Goal: Information Seeking & Learning: Find specific fact

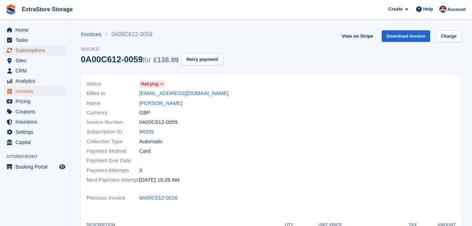
click at [25, 54] on span "Subscriptions" at bounding box center [36, 50] width 42 height 10
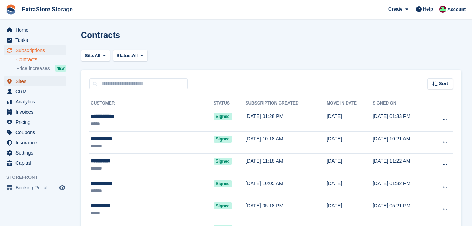
click at [28, 79] on span "Sites" at bounding box center [36, 81] width 42 height 10
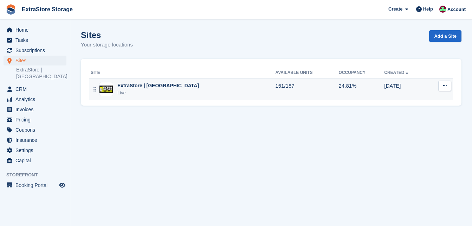
click at [170, 84] on div "ExtraStore | Belfast Live" at bounding box center [183, 89] width 185 height 14
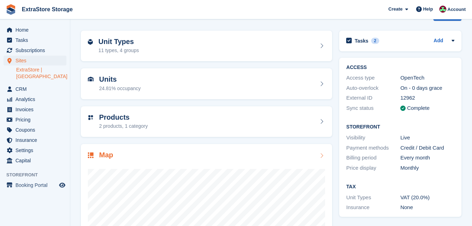
scroll to position [21, 0]
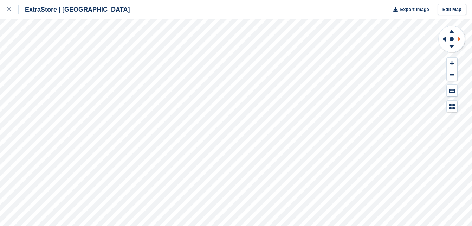
click at [458, 37] on g at bounding box center [460, 39] width 9 height 18
click at [460, 38] on icon at bounding box center [460, 39] width 9 height 18
drag, startPoint x: 460, startPoint y: 38, endPoint x: 453, endPoint y: 32, distance: 9.5
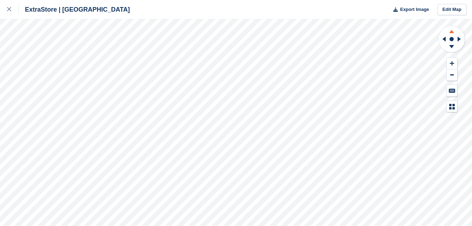
click at [453, 32] on icon at bounding box center [451, 31] width 5 height 3
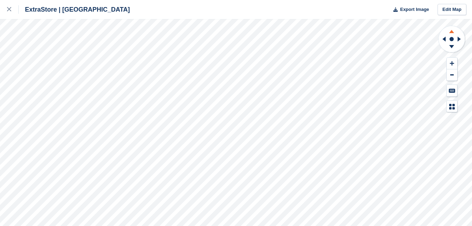
click at [453, 32] on icon at bounding box center [451, 31] width 5 height 3
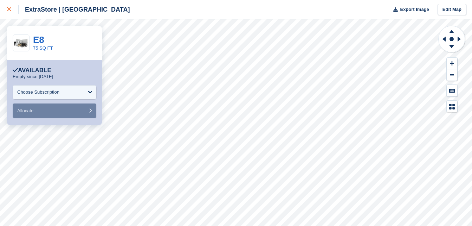
click at [11, 6] on div at bounding box center [13, 9] width 12 height 8
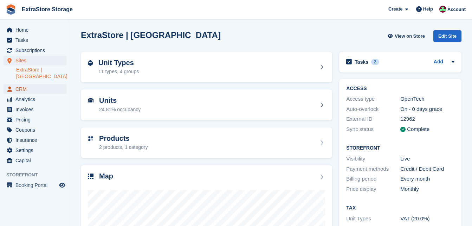
click at [26, 84] on span "CRM" at bounding box center [36, 89] width 42 height 10
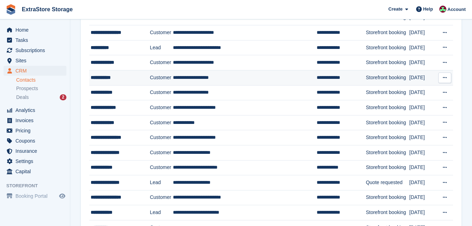
scroll to position [211, 0]
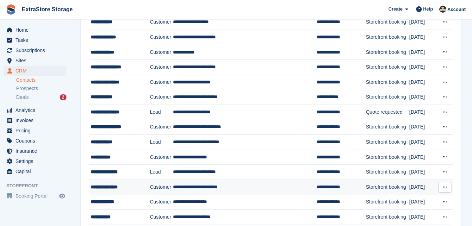
click at [132, 189] on div "**********" at bounding box center [118, 186] width 55 height 7
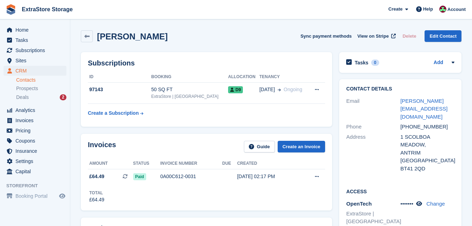
drag, startPoint x: 169, startPoint y: 38, endPoint x: 102, endPoint y: 38, distance: 66.8
click at [100, 39] on div "Michael Bustany Sync payment methods View on Stripe Delete Edit Contact" at bounding box center [271, 36] width 381 height 12
copy h2 "Michael Bustany"
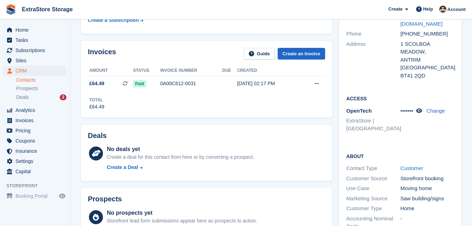
scroll to position [70, 0]
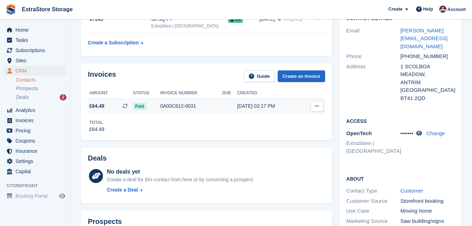
click at [318, 107] on icon at bounding box center [317, 106] width 4 height 5
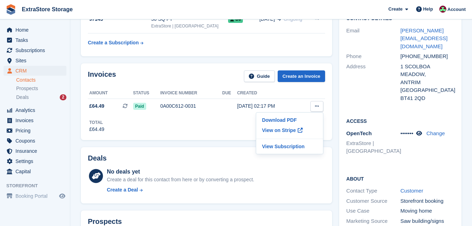
click at [225, 120] on div "Total £64.49" at bounding box center [206, 123] width 237 height 19
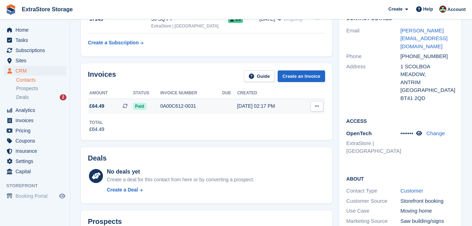
click at [170, 106] on div "0A00C612-0031" at bounding box center [191, 105] width 62 height 7
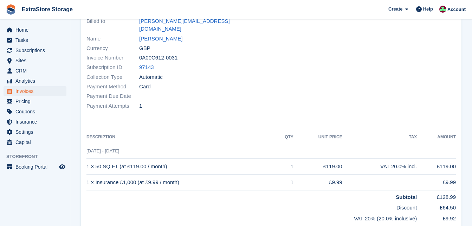
scroll to position [141, 0]
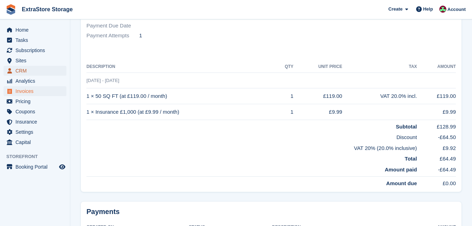
click at [30, 67] on span "CRM" at bounding box center [36, 71] width 42 height 10
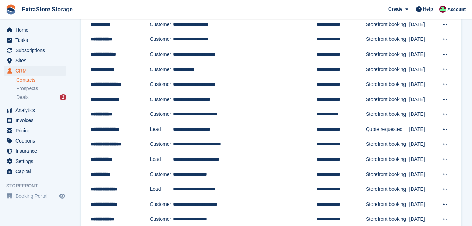
scroll to position [211, 0]
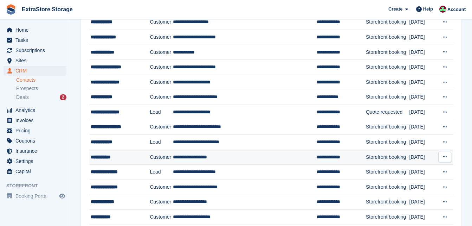
click at [119, 158] on div "**********" at bounding box center [118, 156] width 55 height 7
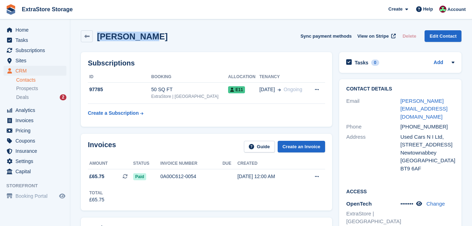
drag, startPoint x: 157, startPoint y: 35, endPoint x: 97, endPoint y: 33, distance: 59.8
click at [97, 33] on div "Emma Marley Sync payment methods View on Stripe Delete Edit Contact" at bounding box center [271, 36] width 381 height 12
copy h2 "Emma Marley"
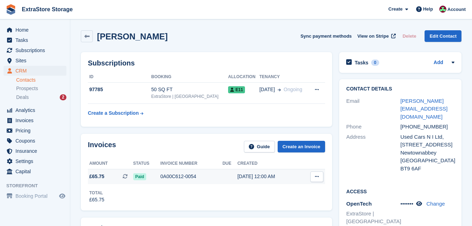
click at [151, 175] on div "Paid" at bounding box center [146, 176] width 27 height 7
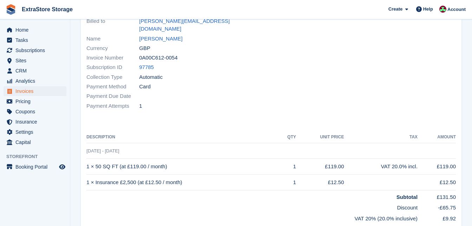
scroll to position [141, 0]
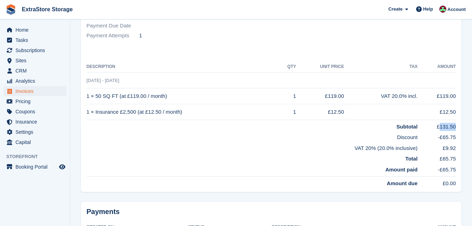
drag, startPoint x: 456, startPoint y: 118, endPoint x: 442, endPoint y: 117, distance: 14.1
click at [442, 117] on div "Status Paid Billed to [PERSON_NAME][EMAIL_ADDRESS][DOMAIN_NAME] Name [PERSON_NA…" at bounding box center [271, 61] width 381 height 261
click at [442, 120] on td "£131.50" at bounding box center [437, 125] width 38 height 11
drag, startPoint x: 455, startPoint y: 119, endPoint x: 442, endPoint y: 118, distance: 13.1
click at [442, 120] on td "£131.50" at bounding box center [437, 125] width 38 height 11
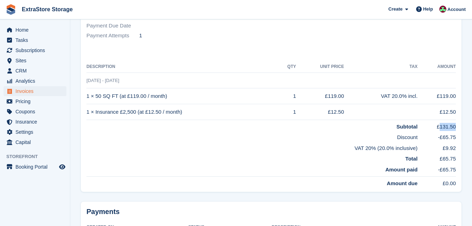
copy td "131.50"
click at [29, 69] on span "CRM" at bounding box center [36, 71] width 42 height 10
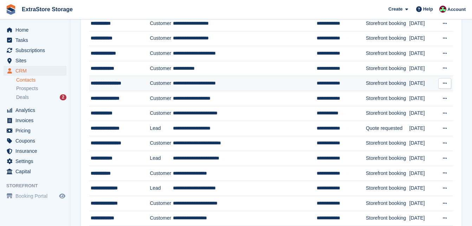
scroll to position [211, 0]
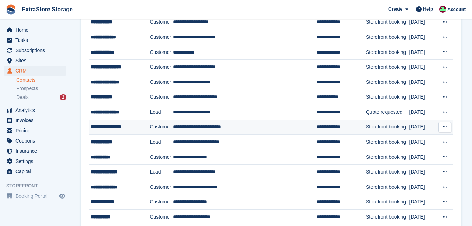
click at [115, 128] on div "**********" at bounding box center [118, 126] width 55 height 7
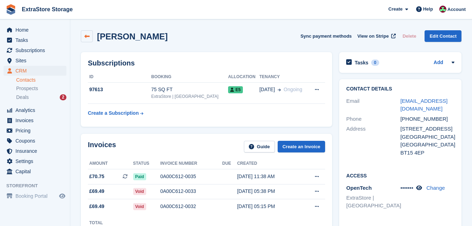
click at [86, 38] on icon at bounding box center [86, 36] width 5 height 5
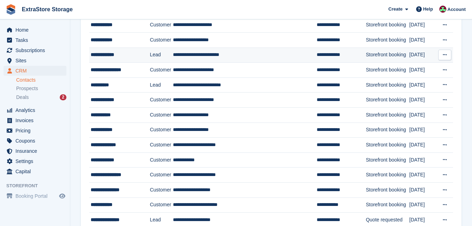
scroll to position [141, 0]
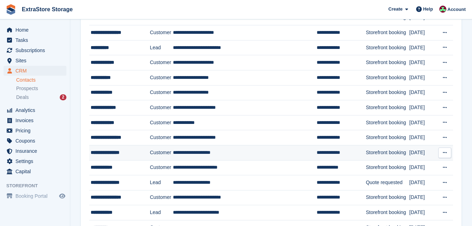
click at [107, 152] on div "**********" at bounding box center [118, 152] width 55 height 7
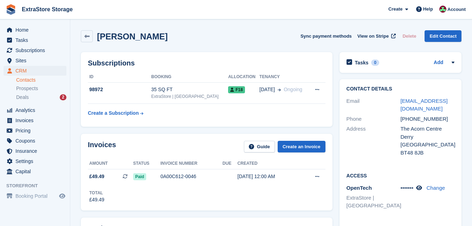
drag, startPoint x: 167, startPoint y: 36, endPoint x: 99, endPoint y: 37, distance: 68.2
click at [99, 37] on div "[PERSON_NAME] Sync payment methods View on Stripe Delete Edit Contact" at bounding box center [271, 36] width 381 height 12
copy h2 "[PERSON_NAME]"
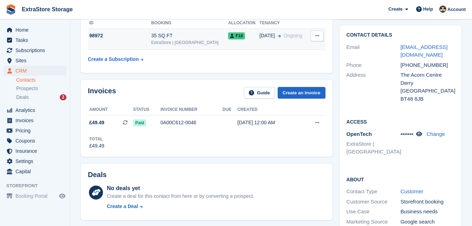
scroll to position [70, 0]
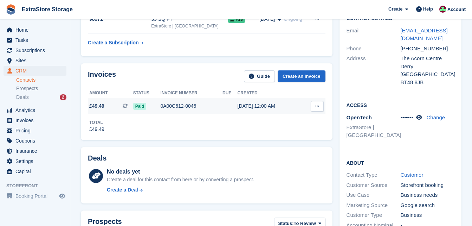
click at [146, 105] on span "Paid" at bounding box center [139, 106] width 13 height 7
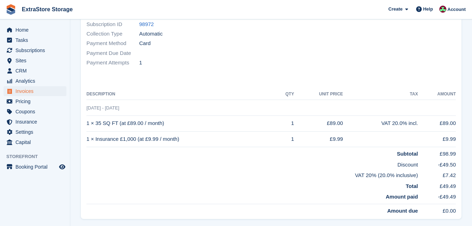
scroll to position [141, 0]
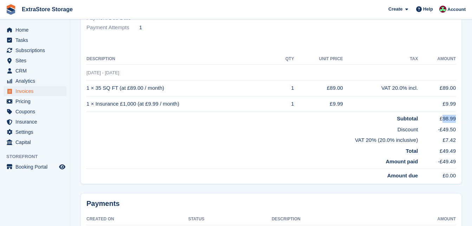
drag, startPoint x: 456, startPoint y: 116, endPoint x: 444, endPoint y: 117, distance: 12.0
click at [444, 117] on div "Status Paid Billed to [EMAIL_ADDRESS][DOMAIN_NAME] Name [PERSON_NAME] Currency …" at bounding box center [271, 57] width 381 height 253
copy td "98.99"
click at [31, 69] on span "CRM" at bounding box center [36, 71] width 42 height 10
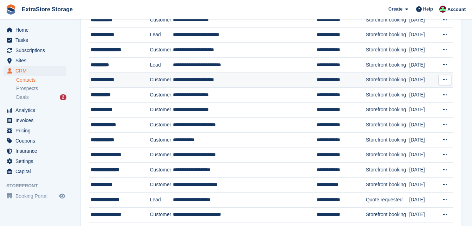
scroll to position [141, 0]
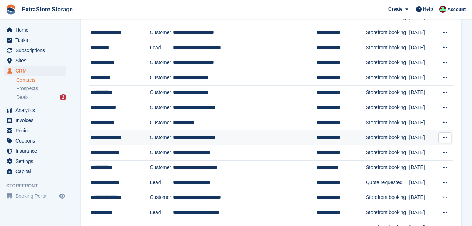
click at [116, 139] on div "**********" at bounding box center [118, 137] width 55 height 7
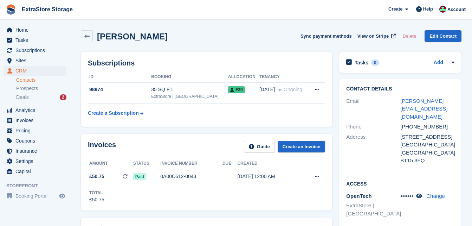
drag, startPoint x: 165, startPoint y: 36, endPoint x: 96, endPoint y: 31, distance: 69.5
click at [96, 31] on div "[PERSON_NAME] Sync payment methods View on Stripe Delete Edit Contact" at bounding box center [271, 36] width 381 height 12
click at [170, 176] on div "0A00C612-0043" at bounding box center [191, 176] width 62 height 7
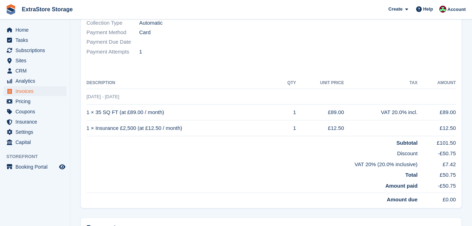
scroll to position [141, 0]
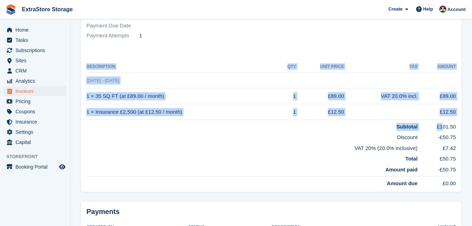
drag, startPoint x: 458, startPoint y: 117, endPoint x: 443, endPoint y: 116, distance: 14.4
click at [443, 116] on div "Status Paid Billed to [PERSON_NAME][EMAIL_ADDRESS][DOMAIN_NAME] Name [PERSON_NA…" at bounding box center [271, 61] width 381 height 261
drag, startPoint x: 443, startPoint y: 116, endPoint x: 458, endPoint y: 117, distance: 14.8
click at [458, 117] on div "Status Paid Billed to claire.mcl@hotmail.co.uk Name Claire Mclaughlin Currency …" at bounding box center [271, 61] width 381 height 261
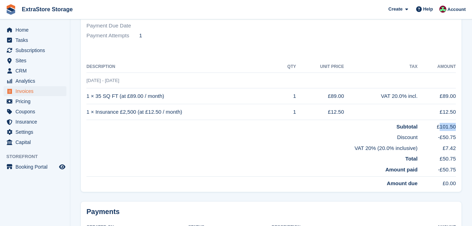
drag, startPoint x: 456, startPoint y: 118, endPoint x: 442, endPoint y: 117, distance: 14.1
click at [442, 117] on div "Status Paid Billed to claire.mcl@hotmail.co.uk Name Claire Mclaughlin Currency …" at bounding box center [271, 61] width 381 height 261
copy td "101.50"
click at [26, 70] on span "CRM" at bounding box center [36, 71] width 42 height 10
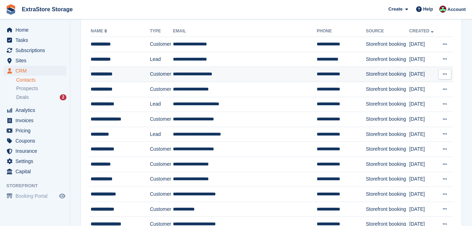
scroll to position [70, 0]
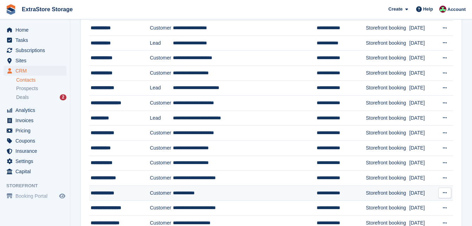
click at [110, 194] on div "**********" at bounding box center [118, 192] width 55 height 7
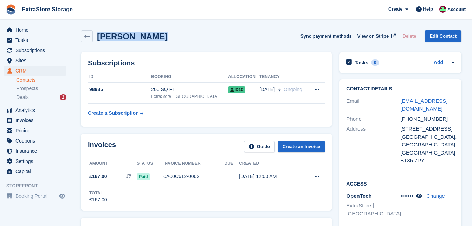
drag, startPoint x: 160, startPoint y: 35, endPoint x: 96, endPoint y: 29, distance: 64.3
click at [96, 29] on div "[PERSON_NAME] Sync payment methods View on Stripe Delete Edit Contact" at bounding box center [271, 38] width 388 height 22
copy h2 "[PERSON_NAME]"
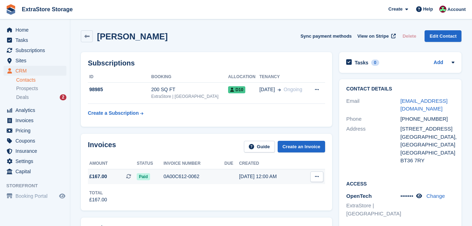
click at [186, 179] on div "0A00C612-0062" at bounding box center [194, 176] width 61 height 7
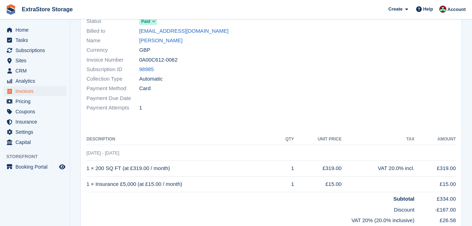
scroll to position [141, 0]
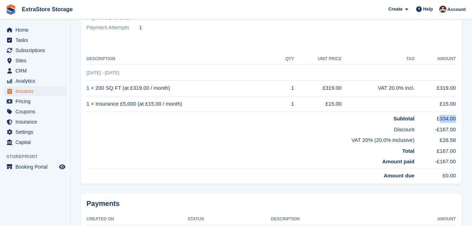
drag, startPoint x: 455, startPoint y: 119, endPoint x: 441, endPoint y: 118, distance: 13.8
click at [441, 118] on td "£334.00" at bounding box center [435, 117] width 41 height 11
copy td "334.00"
click at [33, 69] on span "CRM" at bounding box center [36, 71] width 42 height 10
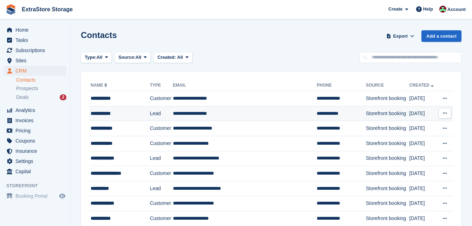
scroll to position [70, 0]
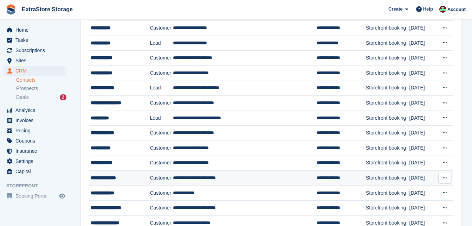
click at [114, 181] on div "**********" at bounding box center [118, 177] width 55 height 7
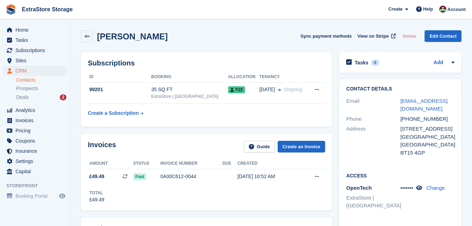
drag, startPoint x: 162, startPoint y: 39, endPoint x: 100, endPoint y: 37, distance: 62.6
click at [100, 37] on div "Carey Campbell Sync payment methods View on Stripe Delete Edit Contact" at bounding box center [271, 36] width 381 height 12
copy h2 "[PERSON_NAME]"
click at [183, 174] on div "0A00C612-0044" at bounding box center [191, 176] width 62 height 7
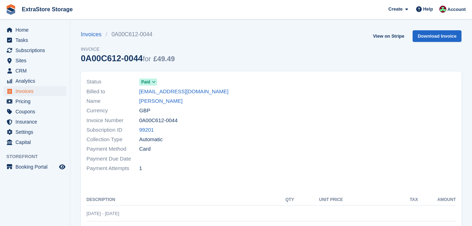
scroll to position [70, 0]
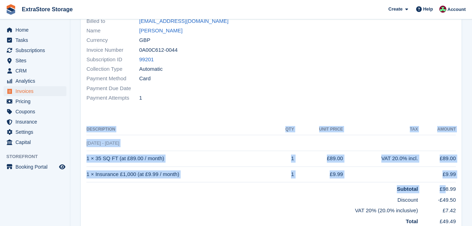
drag, startPoint x: 458, startPoint y: 189, endPoint x: 447, endPoint y: 189, distance: 10.9
click at [447, 189] on div "Status Paid Billed to [EMAIL_ADDRESS][DOMAIN_NAME] Name [PERSON_NAME] Currency …" at bounding box center [271, 127] width 381 height 253
drag, startPoint x: 447, startPoint y: 189, endPoint x: 457, endPoint y: 187, distance: 10.3
click at [457, 187] on div "Status Paid Billed to [EMAIL_ADDRESS][DOMAIN_NAME] Name [PERSON_NAME] Currency …" at bounding box center [271, 127] width 381 height 253
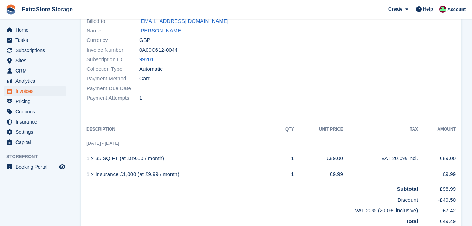
drag, startPoint x: 457, startPoint y: 187, endPoint x: 449, endPoint y: 185, distance: 7.6
click at [449, 185] on div "Status Paid Billed to [EMAIL_ADDRESS][DOMAIN_NAME] Name [PERSON_NAME] Currency …" at bounding box center [271, 127] width 381 height 253
drag, startPoint x: 449, startPoint y: 185, endPoint x: 457, endPoint y: 188, distance: 8.4
click at [457, 188] on div "Status Paid Billed to [EMAIL_ADDRESS][DOMAIN_NAME] Name [PERSON_NAME] Currency …" at bounding box center [271, 127] width 381 height 253
drag, startPoint x: 455, startPoint y: 188, endPoint x: 444, endPoint y: 187, distance: 11.6
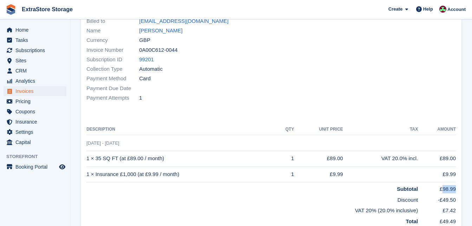
click at [444, 187] on td "£98.99" at bounding box center [437, 187] width 38 height 11
copy td "98.99"
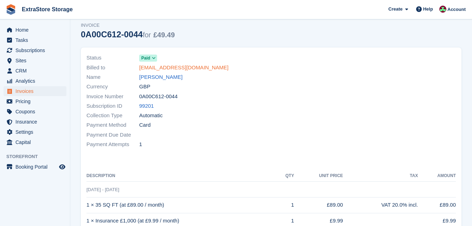
scroll to position [0, 0]
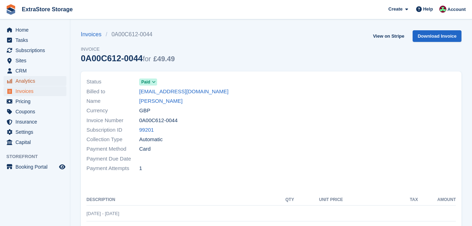
click at [28, 81] on span "Analytics" at bounding box center [36, 81] width 42 height 10
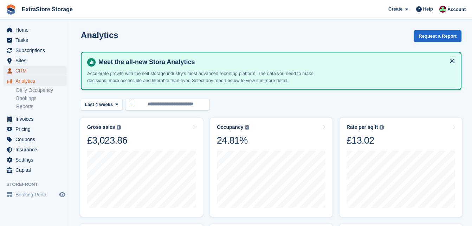
click at [29, 72] on span "CRM" at bounding box center [36, 71] width 42 height 10
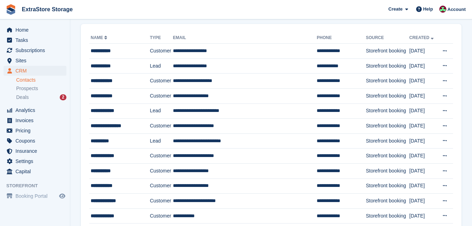
scroll to position [70, 0]
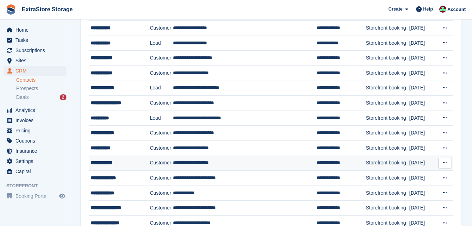
click at [104, 160] on div "**********" at bounding box center [118, 162] width 55 height 7
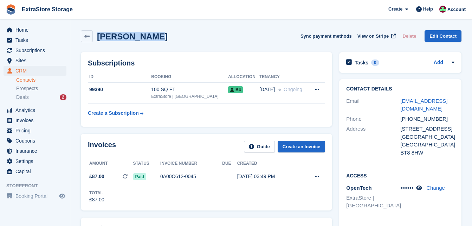
drag, startPoint x: 160, startPoint y: 37, endPoint x: 99, endPoint y: 36, distance: 60.5
click at [99, 36] on div "[PERSON_NAME] Sync payment methods View on Stripe Delete Edit Contact" at bounding box center [271, 36] width 381 height 12
copy h2 "[PERSON_NAME]"
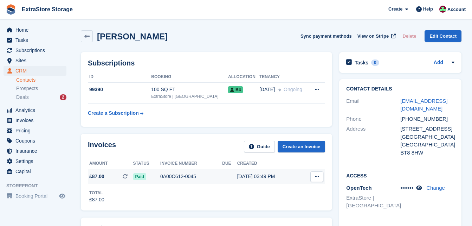
click at [187, 177] on div "0A00C612-0045" at bounding box center [191, 176] width 62 height 7
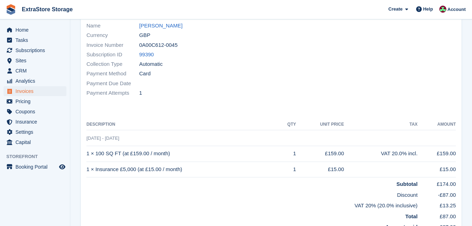
scroll to position [141, 0]
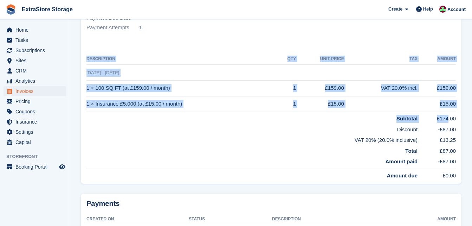
drag, startPoint x: 457, startPoint y: 119, endPoint x: 449, endPoint y: 119, distance: 7.7
click at [449, 119] on div "Status Paid Billed to [EMAIL_ADDRESS][DOMAIN_NAME] Name [PERSON_NAME] Currency …" at bounding box center [271, 57] width 381 height 253
drag, startPoint x: 449, startPoint y: 119, endPoint x: 453, endPoint y: 118, distance: 4.2
click at [453, 118] on td "£174.00" at bounding box center [437, 117] width 38 height 11
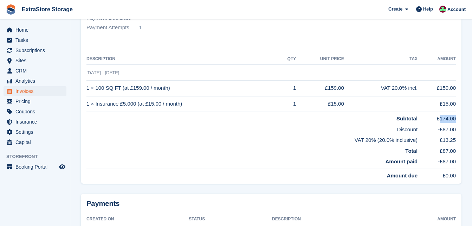
drag, startPoint x: 455, startPoint y: 118, endPoint x: 442, endPoint y: 118, distance: 12.7
click at [442, 118] on td "£174.00" at bounding box center [437, 117] width 38 height 11
copy td "174.00"
click at [30, 70] on span "CRM" at bounding box center [36, 71] width 42 height 10
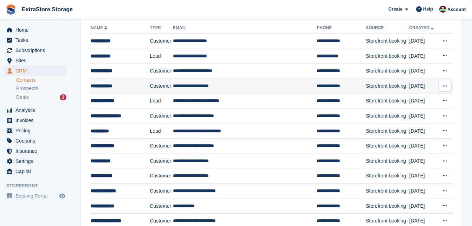
scroll to position [70, 0]
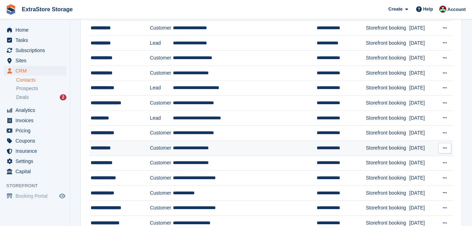
click at [111, 149] on div "**********" at bounding box center [118, 147] width 55 height 7
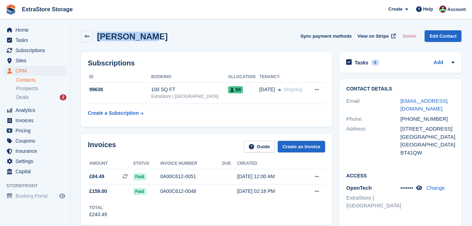
drag, startPoint x: 146, startPoint y: 35, endPoint x: 98, endPoint y: 36, distance: 47.1
click at [98, 36] on div "Kamil Miter Sync payment methods View on Stripe Delete Edit Contact" at bounding box center [271, 36] width 381 height 12
copy h2 "[PERSON_NAME]"
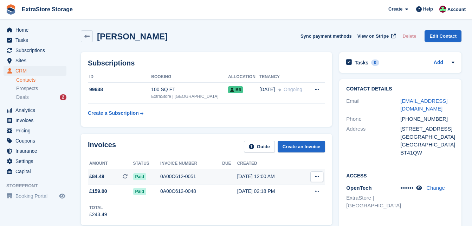
click at [186, 178] on div "0A00C612-0051" at bounding box center [191, 176] width 62 height 7
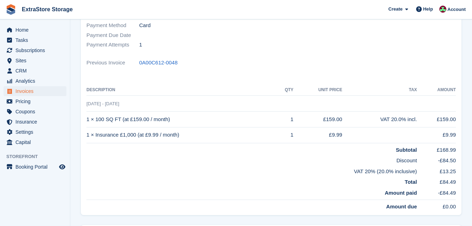
scroll to position [141, 0]
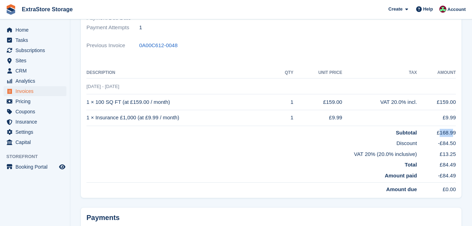
drag, startPoint x: 454, startPoint y: 133, endPoint x: 442, endPoint y: 132, distance: 12.7
click at [442, 132] on td "£168.99" at bounding box center [436, 131] width 39 height 11
drag, startPoint x: 442, startPoint y: 132, endPoint x: 456, endPoint y: 133, distance: 14.4
click at [456, 133] on div "Status Paid Billed to [EMAIL_ADDRESS][DOMAIN_NAME] Name [PERSON_NAME] Currency …" at bounding box center [271, 64] width 381 height 267
drag, startPoint x: 456, startPoint y: 133, endPoint x: 442, endPoint y: 132, distance: 13.7
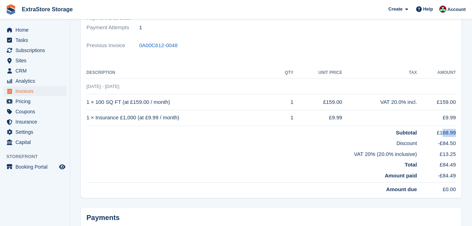
click at [442, 132] on div "Status Paid Billed to [EMAIL_ADDRESS][DOMAIN_NAME] Name [PERSON_NAME] Currency …" at bounding box center [271, 64] width 381 height 267
drag, startPoint x: 445, startPoint y: 132, endPoint x: 462, endPoint y: 141, distance: 19.2
click at [389, 147] on td "Discount" at bounding box center [252, 141] width 331 height 11
drag, startPoint x: 455, startPoint y: 133, endPoint x: 441, endPoint y: 132, distance: 13.7
click at [441, 132] on td "£168.99" at bounding box center [436, 131] width 39 height 11
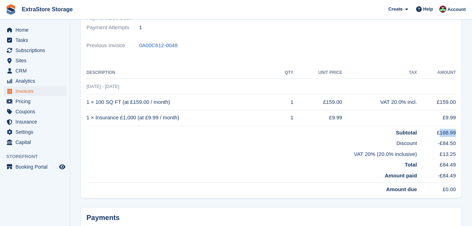
copy td "168.99"
click at [28, 70] on span "CRM" at bounding box center [36, 71] width 42 height 10
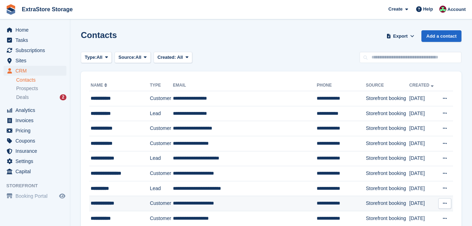
click at [125, 200] on div "**********" at bounding box center [118, 202] width 55 height 7
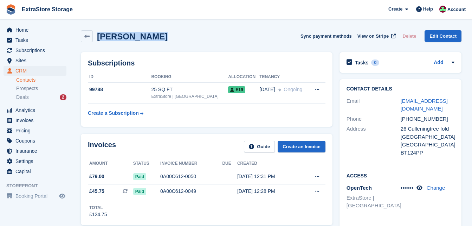
drag, startPoint x: 160, startPoint y: 36, endPoint x: 97, endPoint y: 37, distance: 63.7
click at [97, 37] on div "Kerry Corbett Sync payment methods View on Stripe Delete Edit Contact" at bounding box center [271, 36] width 381 height 12
copy h2 "Kerry Corbett"
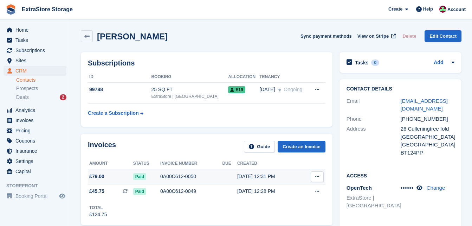
click at [180, 175] on div "0A00C612-0050" at bounding box center [191, 176] width 62 height 7
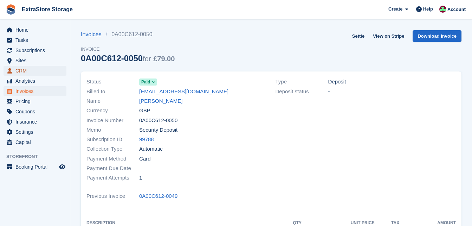
click at [30, 70] on span "CRM" at bounding box center [36, 71] width 42 height 10
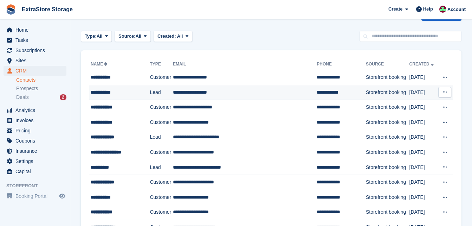
scroll to position [70, 0]
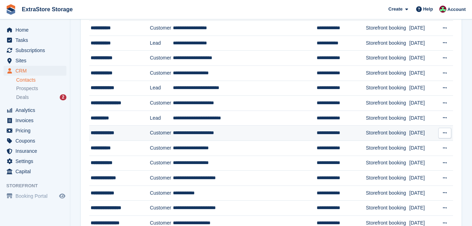
click at [118, 132] on div "**********" at bounding box center [118, 132] width 55 height 7
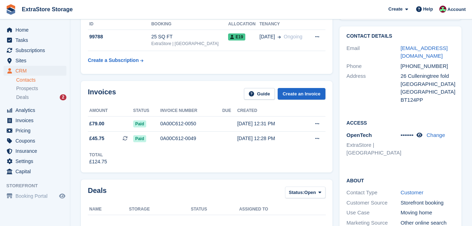
scroll to position [70, 0]
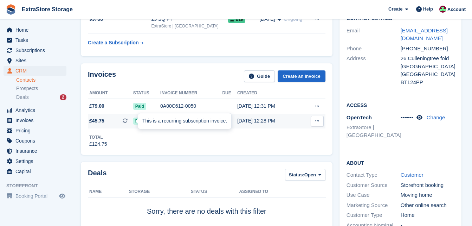
click at [154, 120] on div "This is a recurring subscription invoice." at bounding box center [184, 120] width 93 height 15
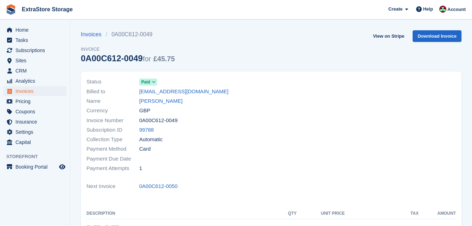
scroll to position [141, 0]
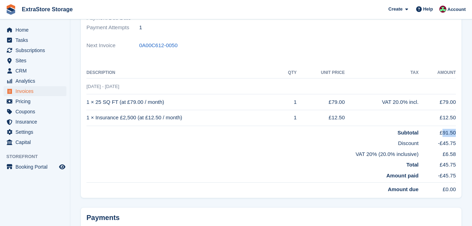
drag, startPoint x: 455, startPoint y: 132, endPoint x: 445, endPoint y: 131, distance: 9.9
click at [445, 131] on td "£91.50" at bounding box center [437, 131] width 37 height 11
copy td "91.50"
click at [38, 73] on span "CRM" at bounding box center [36, 71] width 42 height 10
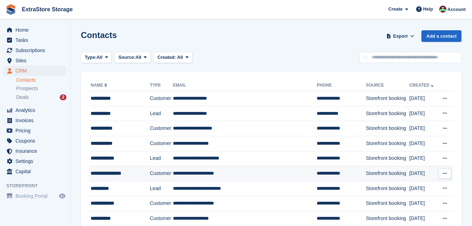
click at [108, 175] on div "**********" at bounding box center [118, 173] width 55 height 7
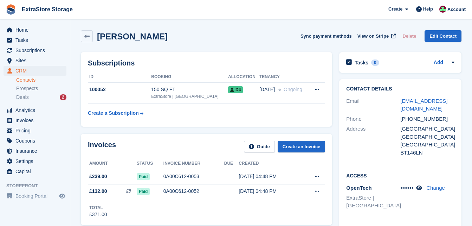
drag, startPoint x: 166, startPoint y: 39, endPoint x: 99, endPoint y: 40, distance: 66.8
click at [99, 40] on div "Ciaran McIlhatton Sync payment methods View on Stripe Delete Edit Contact" at bounding box center [271, 36] width 381 height 12
copy h2 "Ciaran McIlhatton"
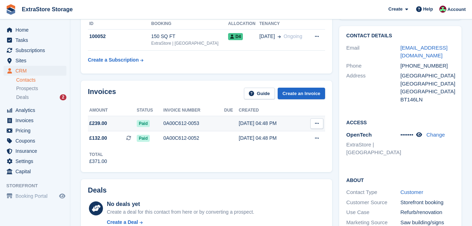
scroll to position [70, 0]
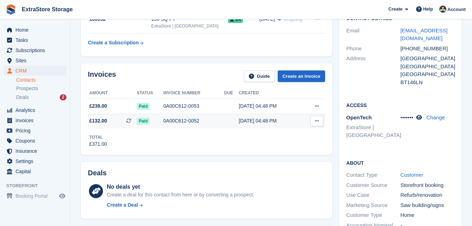
click at [167, 121] on div "0A00C612-0052" at bounding box center [194, 120] width 61 height 7
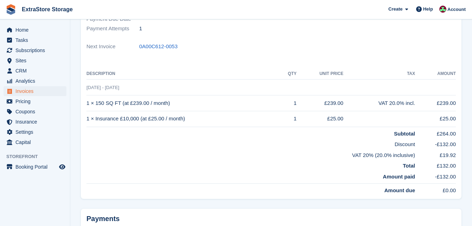
scroll to position [141, 0]
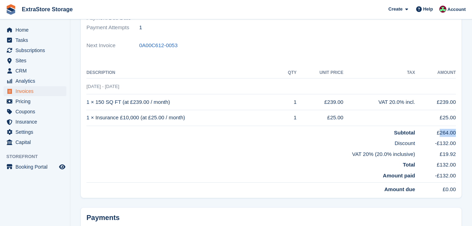
drag, startPoint x: 455, startPoint y: 133, endPoint x: 441, endPoint y: 131, distance: 14.2
click at [441, 131] on td "£264.00" at bounding box center [435, 131] width 41 height 11
copy td "264.00"
click at [21, 68] on span "CRM" at bounding box center [36, 71] width 42 height 10
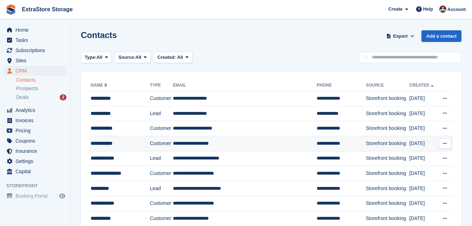
click at [109, 143] on div "**********" at bounding box center [118, 143] width 55 height 7
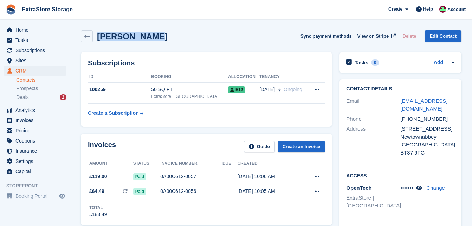
drag, startPoint x: 152, startPoint y: 37, endPoint x: 96, endPoint y: 34, distance: 55.6
click at [96, 34] on div "Dylan Arnold Sync payment methods View on Stripe Delete Edit Contact" at bounding box center [271, 36] width 381 height 12
copy h2 "Dylan Arnold"
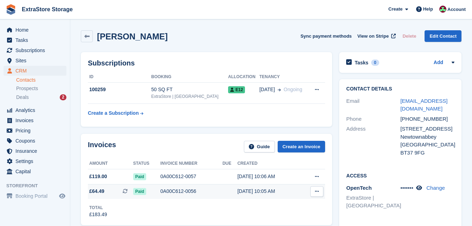
click at [174, 188] on div "0A00C612-0056" at bounding box center [191, 190] width 62 height 7
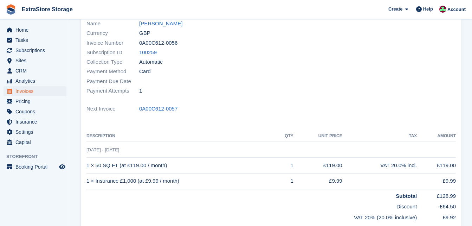
scroll to position [141, 0]
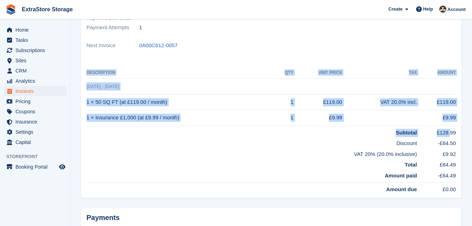
drag, startPoint x: 458, startPoint y: 132, endPoint x: 452, endPoint y: 132, distance: 6.0
click at [452, 132] on div "Status Paid Billed to [EMAIL_ADDRESS][DOMAIN_NAME] Name [PERSON_NAME] Currency …" at bounding box center [271, 64] width 381 height 267
click at [455, 132] on td "£128.99" at bounding box center [436, 131] width 39 height 11
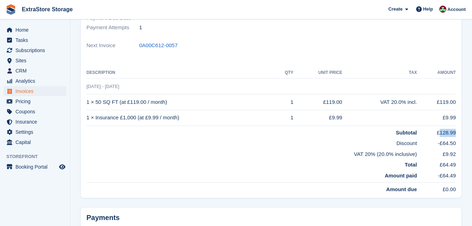
drag, startPoint x: 455, startPoint y: 132, endPoint x: 447, endPoint y: 131, distance: 8.4
click at [447, 131] on td "£128.99" at bounding box center [436, 131] width 39 height 11
copy td "128.99"
click at [27, 73] on span "CRM" at bounding box center [36, 71] width 42 height 10
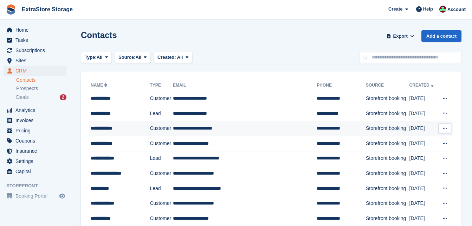
click at [105, 130] on div "**********" at bounding box center [118, 127] width 55 height 7
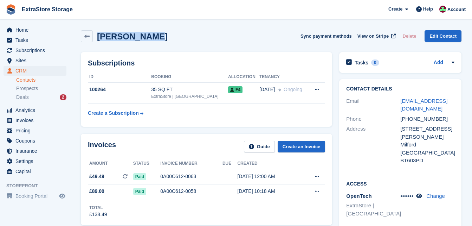
drag, startPoint x: 153, startPoint y: 38, endPoint x: 99, endPoint y: 39, distance: 54.2
click at [99, 39] on div "Kevin Hughes Sync payment methods View on Stripe Delete Edit Contact" at bounding box center [271, 36] width 381 height 12
copy h2 "[PERSON_NAME]"
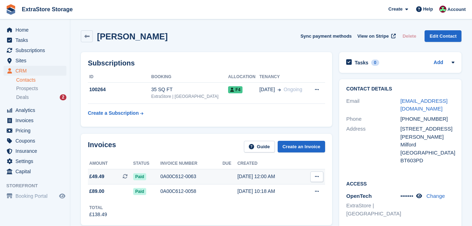
click at [182, 178] on div "0A00C612-0063" at bounding box center [191, 176] width 62 height 7
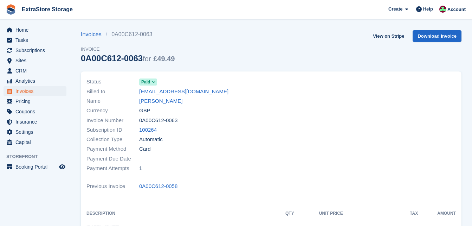
scroll to position [141, 0]
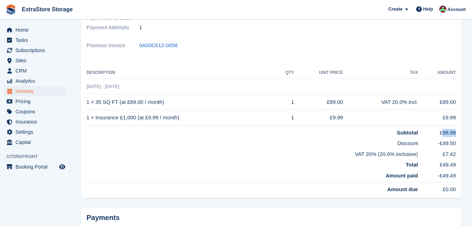
drag, startPoint x: 455, startPoint y: 131, endPoint x: 444, endPoint y: 131, distance: 10.9
click at [444, 131] on td "£98.99" at bounding box center [437, 131] width 38 height 11
copy td "98.99"
click at [18, 71] on span "CRM" at bounding box center [36, 71] width 42 height 10
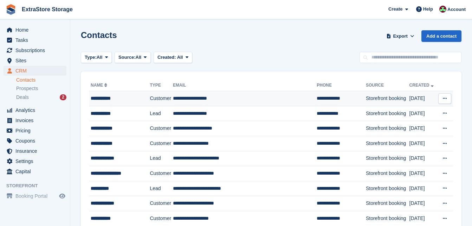
click at [101, 100] on div "**********" at bounding box center [118, 98] width 55 height 7
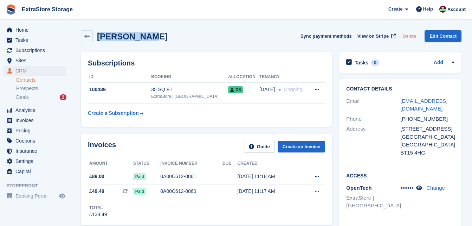
drag, startPoint x: 149, startPoint y: 36, endPoint x: 98, endPoint y: 38, distance: 50.4
click at [98, 38] on div "[PERSON_NAME] Sync payment methods View on Stripe Delete Edit Contact" at bounding box center [271, 36] width 381 height 12
copy h2 "[PERSON_NAME]"
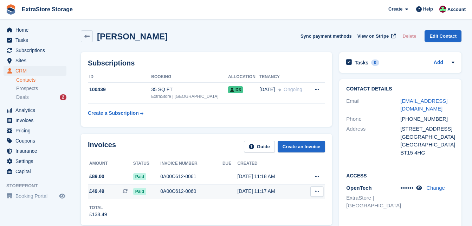
click at [174, 188] on div "0A00C612-0060" at bounding box center [191, 190] width 62 height 7
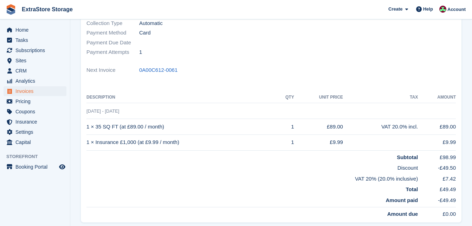
scroll to position [141, 0]
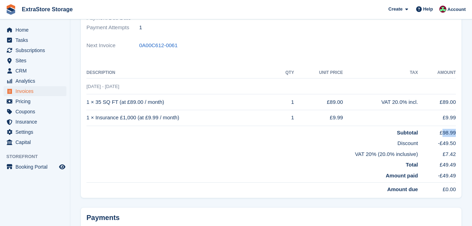
drag, startPoint x: 456, startPoint y: 133, endPoint x: 445, endPoint y: 132, distance: 11.0
click at [445, 132] on td "£98.99" at bounding box center [437, 131] width 38 height 11
copy td "98.99"
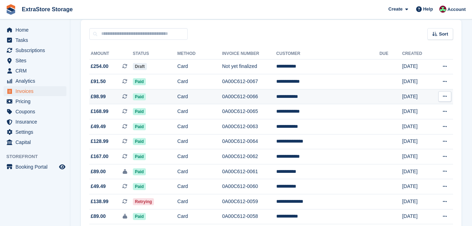
scroll to position [70, 0]
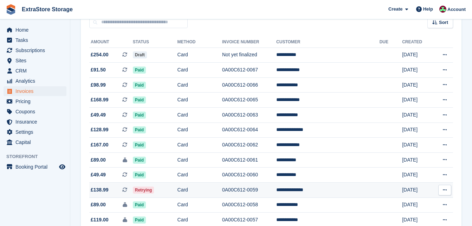
click at [178, 189] on td "Retrying" at bounding box center [155, 190] width 45 height 15
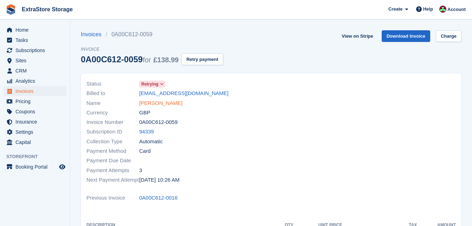
click at [165, 104] on link "[PERSON_NAME]" at bounding box center [160, 103] width 43 height 8
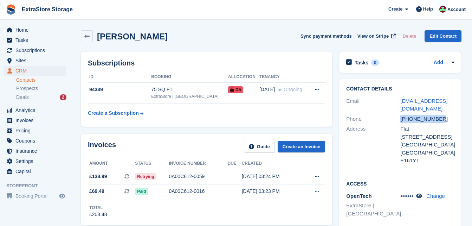
drag, startPoint x: 442, startPoint y: 119, endPoint x: 402, endPoint y: 119, distance: 40.4
click at [402, 119] on div "+447904801634" at bounding box center [428, 119] width 54 height 8
copy div "+447904801634"
click at [25, 32] on span "Home" at bounding box center [36, 30] width 42 height 10
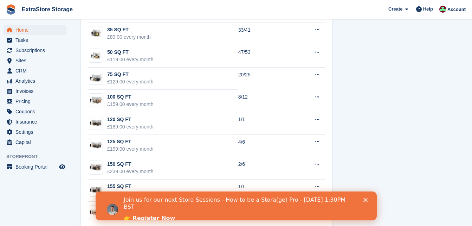
scroll to position [490, 0]
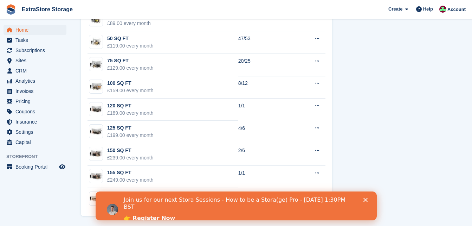
click at [158, 215] on link "👉 Register Now" at bounding box center [148, 219] width 51 height 8
